Goal: Task Accomplishment & Management: Complete application form

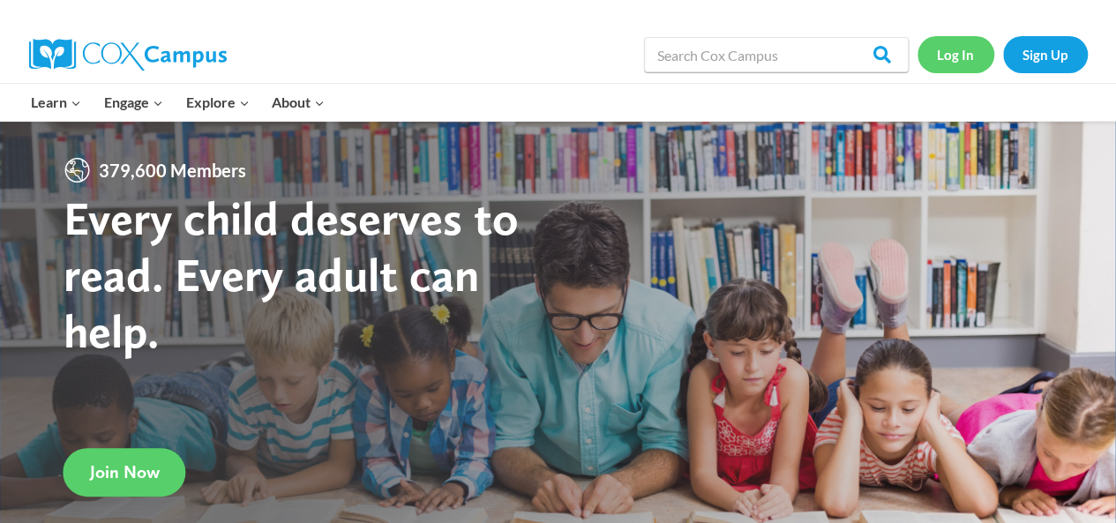
click at [957, 55] on link "Log In" at bounding box center [956, 54] width 77 height 36
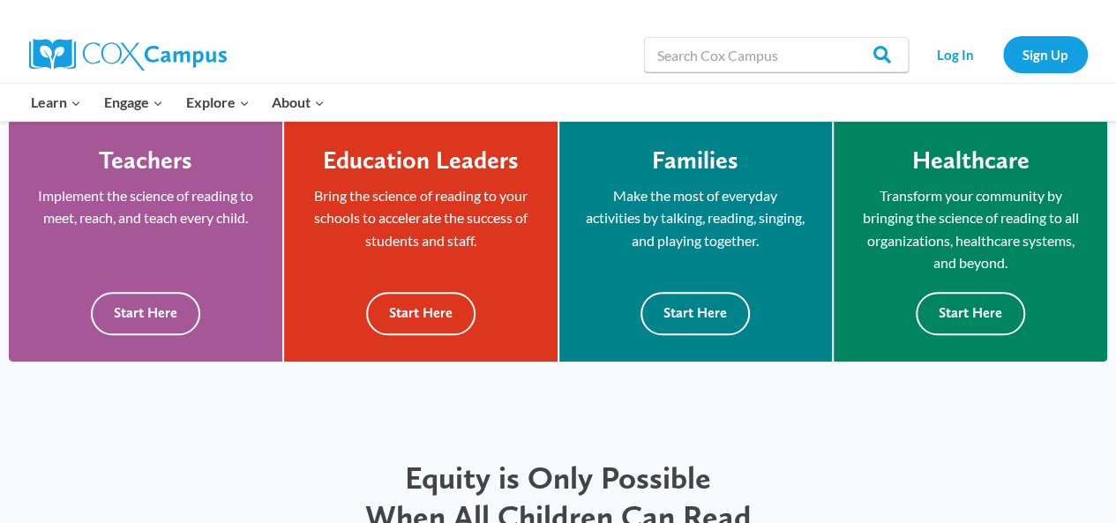
scroll to position [510, 0]
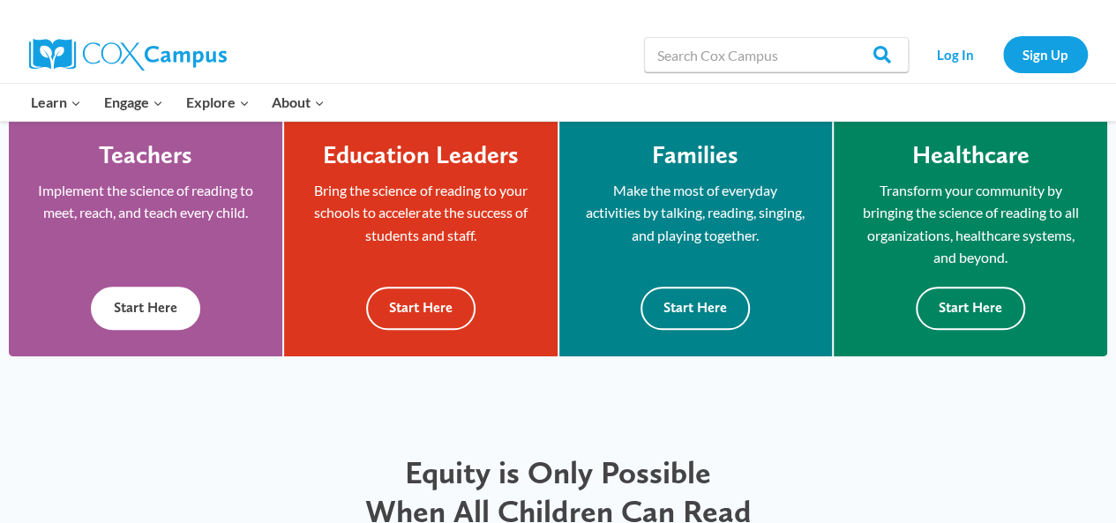
click at [176, 312] on button "Start Here" at bounding box center [145, 308] width 109 height 43
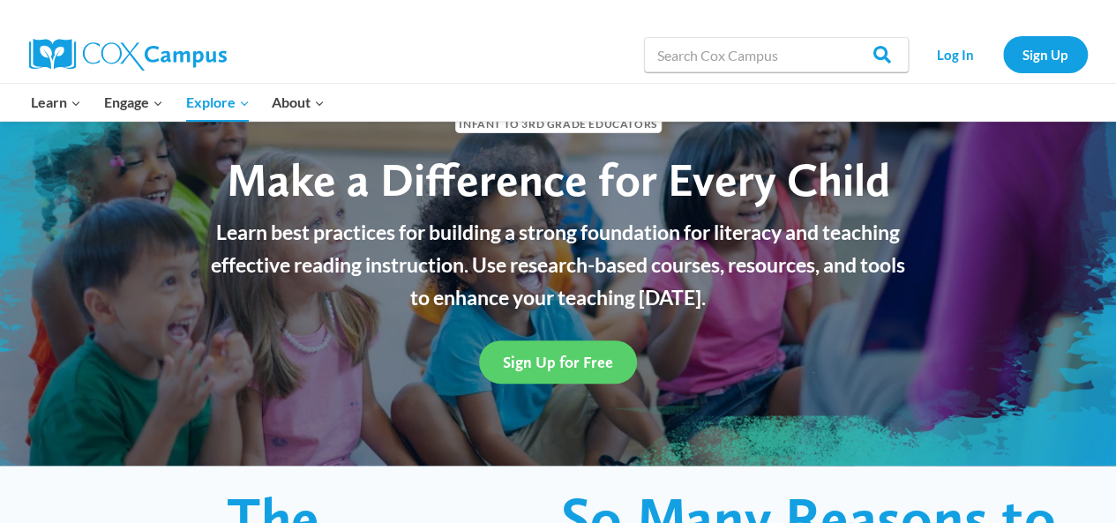
scroll to position [122, 0]
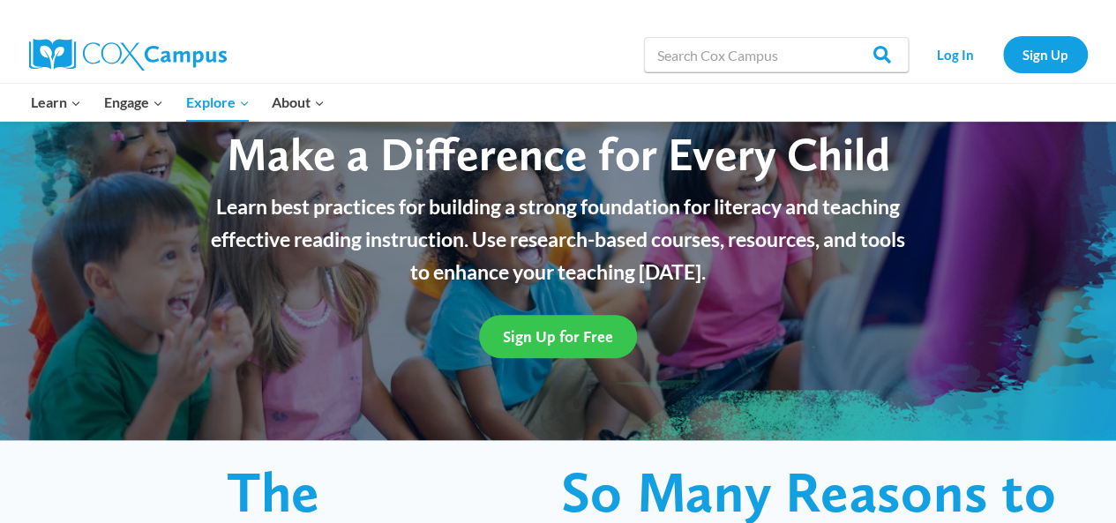
click at [569, 341] on span "Sign Up for Free" at bounding box center [558, 336] width 110 height 19
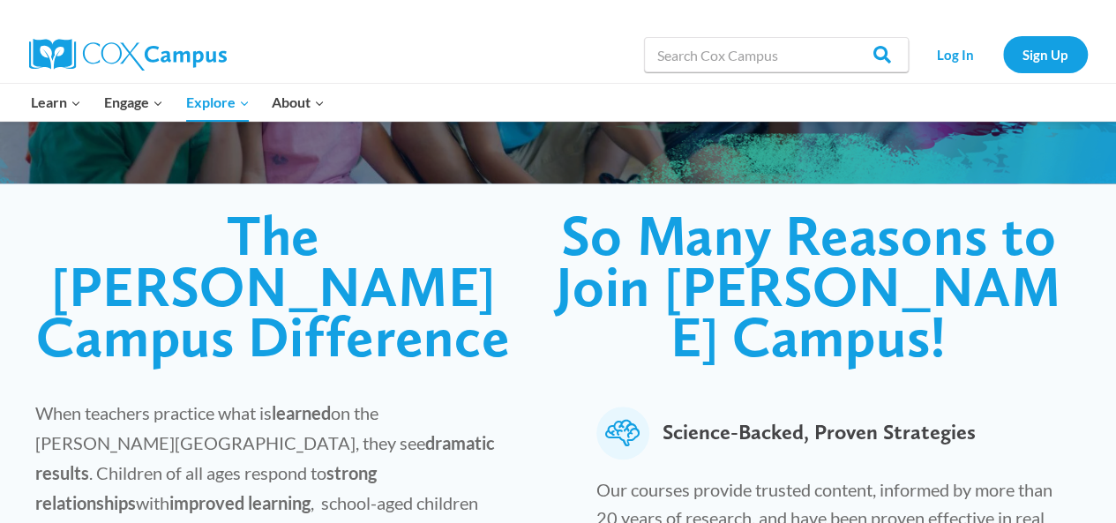
scroll to position [284, 0]
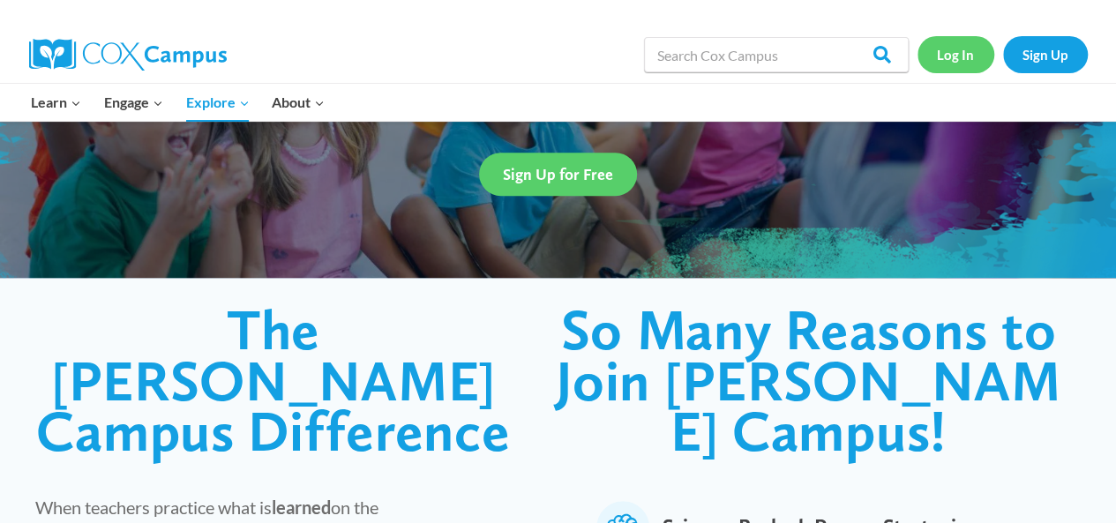
click at [948, 61] on link "Log In" at bounding box center [956, 54] width 77 height 36
